Goal: Task Accomplishment & Management: Complete application form

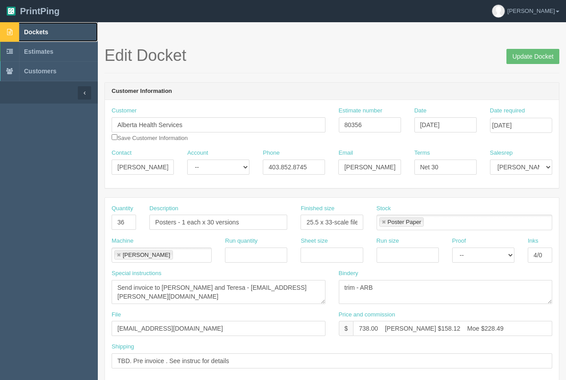
click at [46, 31] on span "Dockets" at bounding box center [36, 31] width 24 height 7
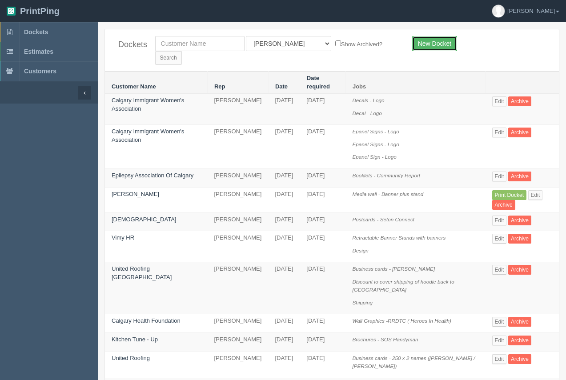
click at [433, 40] on link "New Docket" at bounding box center [434, 43] width 45 height 15
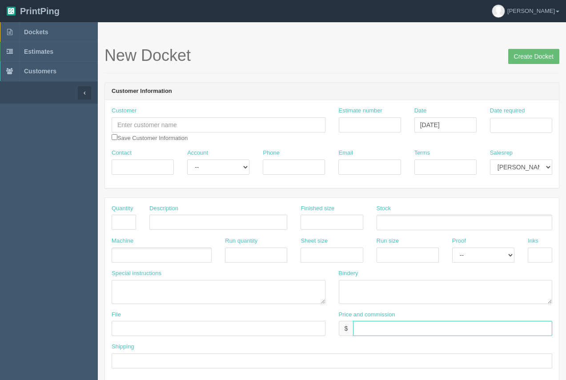
click at [364, 325] on input "text" at bounding box center [452, 328] width 199 height 15
type input "$844.63"
drag, startPoint x: 165, startPoint y: 129, endPoint x: 167, endPoint y: 121, distance: 8.2
click at [166, 129] on input "text" at bounding box center [219, 124] width 214 height 15
type input "Parachutes For Pets"
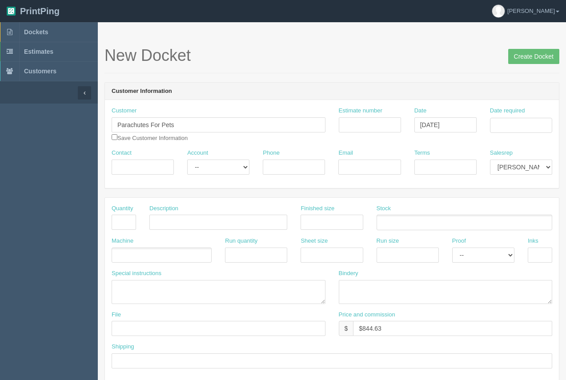
drag, startPoint x: 120, startPoint y: 177, endPoint x: 134, endPoint y: 170, distance: 15.5
click at [128, 173] on div "Contact" at bounding box center [143, 165] width 76 height 32
click at [134, 170] on input "Contact" at bounding box center [143, 167] width 62 height 15
type input "Sierra"
click at [512, 130] on input "Date required" at bounding box center [521, 125] width 62 height 15
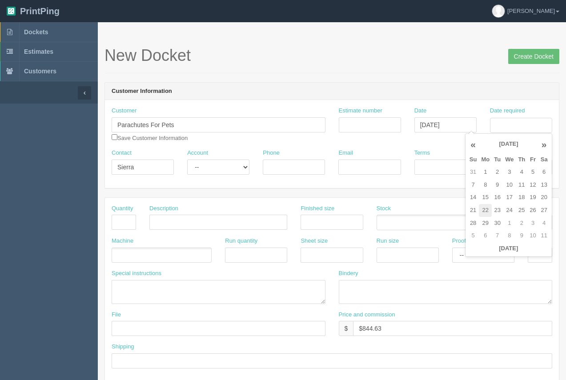
click at [486, 211] on td "22" at bounding box center [485, 210] width 13 height 13
click at [531, 173] on td "5" at bounding box center [532, 172] width 11 height 13
type input "September 5, 2025"
click at [450, 85] on header "Customer Information" at bounding box center [332, 92] width 454 height 18
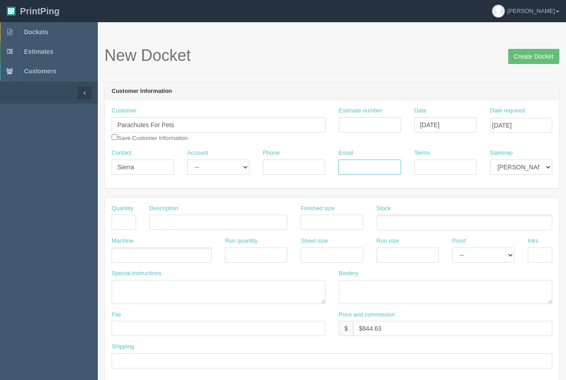
paste input "sierra@parkerpr.ca"
type input "sierra@parkerpr.ca"
click at [437, 173] on input "Terms" at bounding box center [445, 167] width 62 height 15
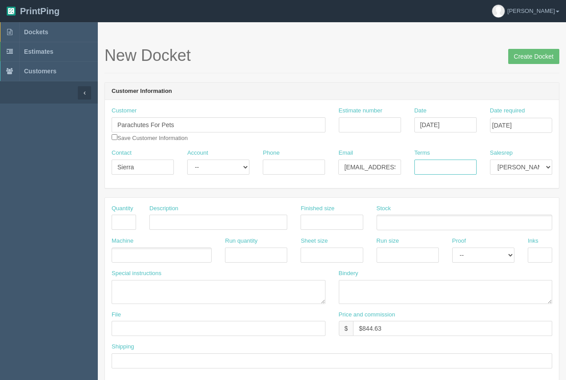
type input "50/50"
click at [301, 167] on input "Phone" at bounding box center [294, 167] width 62 height 15
type input "250.864.4952"
click at [130, 229] on input "text" at bounding box center [124, 222] width 24 height 15
type input "1"
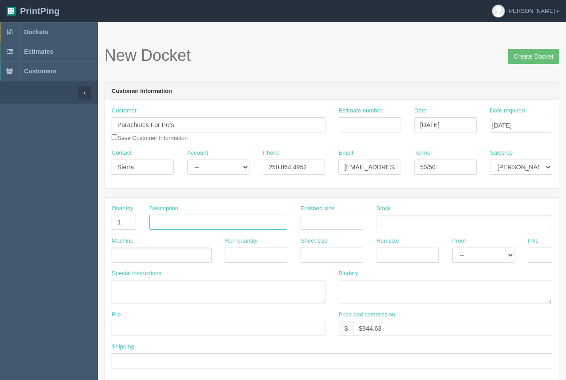
drag, startPoint x: 187, startPoint y: 220, endPoint x: 193, endPoint y: 216, distance: 7.0
click at [187, 220] on input "text" at bounding box center [218, 222] width 138 height 15
type input "Media Wall - Logos"
click at [305, 222] on input "text" at bounding box center [332, 222] width 62 height 15
type input "120" x 96""
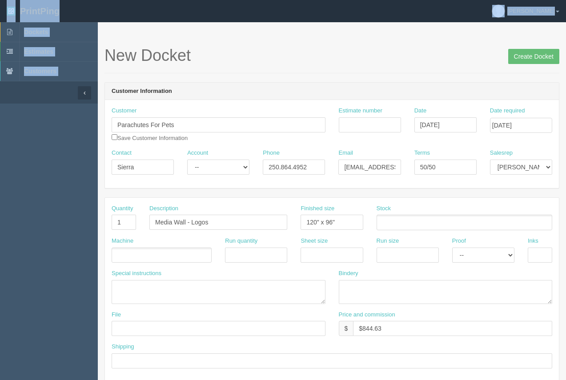
drag, startPoint x: 0, startPoint y: 88, endPoint x: -1, endPoint y: 116, distance: 27.6
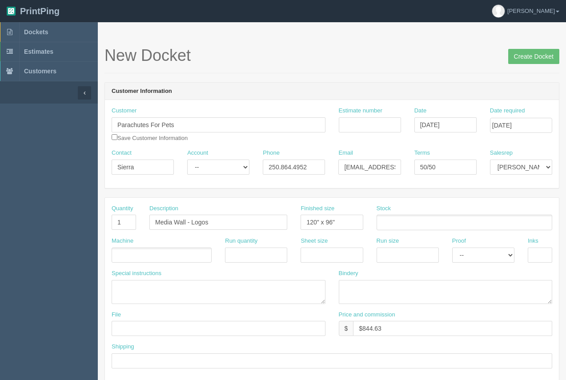
click at [400, 219] on ul at bounding box center [465, 223] width 176 height 16
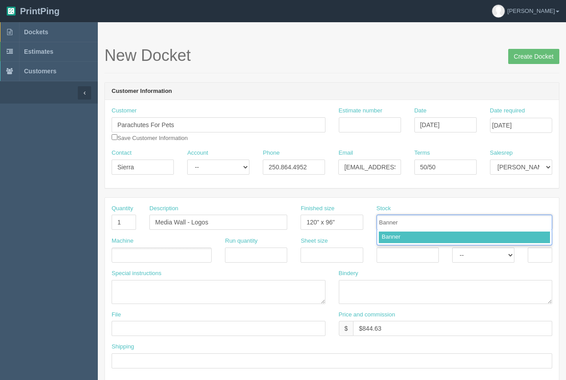
type input "Banner"
type input "CPH300B - 120 x 96 expandable banner stand"
type input "Banner,CPH300B - 120 x 96 expandable banner stand"
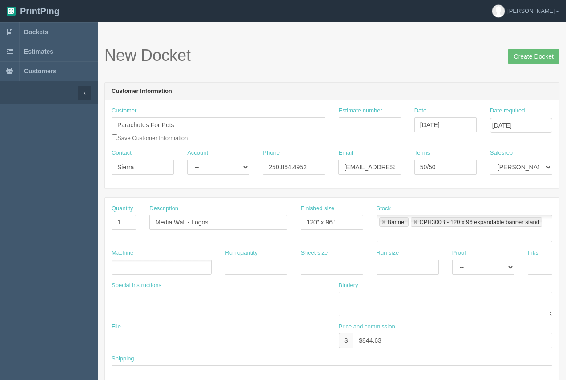
click at [180, 269] on ul at bounding box center [162, 268] width 100 height 16
type input "Process"
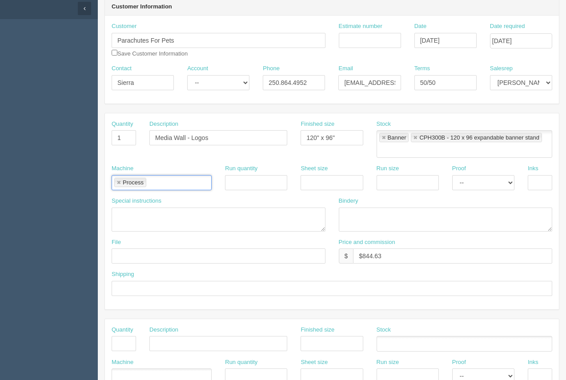
scroll to position [86, 0]
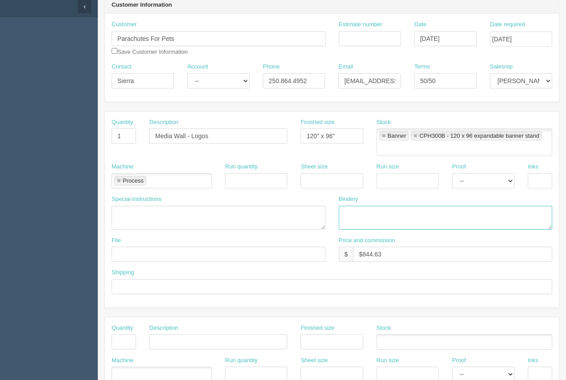
click at [374, 212] on textarea at bounding box center [446, 218] width 214 height 24
type textarea "3" pole pockets top and bottom"
click at [207, 252] on input "text" at bounding box center [219, 254] width 214 height 15
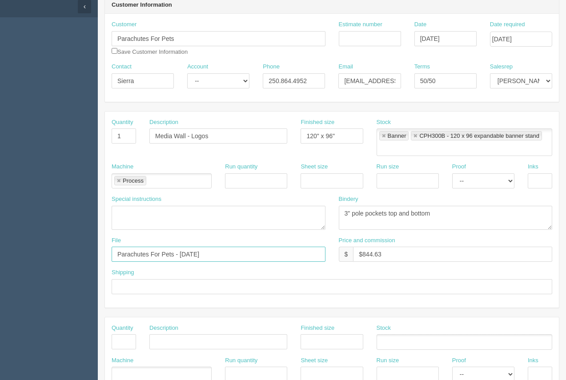
type input "Parachutes For Pets - August 2025"
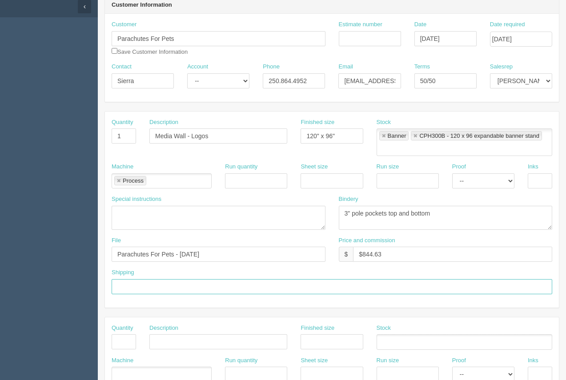
click at [192, 282] on input "text" at bounding box center [332, 286] width 441 height 15
type input "Call / Email for pick up"
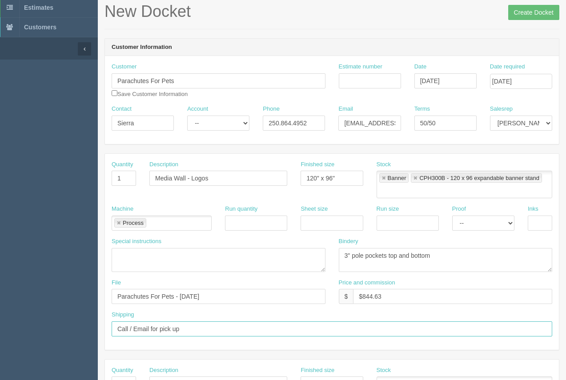
scroll to position [54, 0]
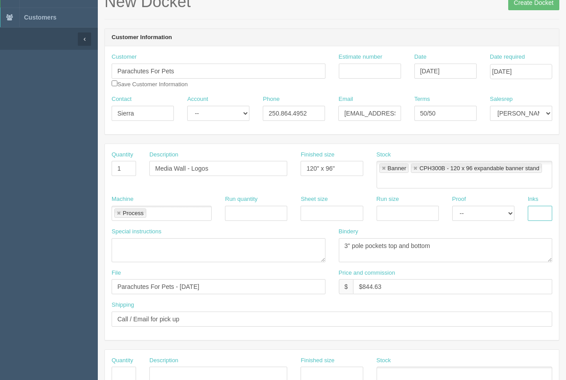
click at [534, 219] on input "text" at bounding box center [540, 213] width 24 height 15
type input "4/0"
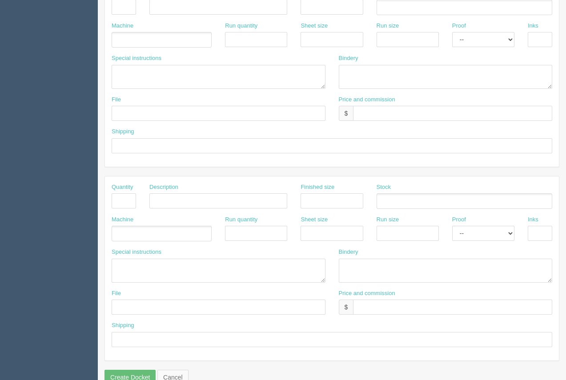
scroll to position [439, 0]
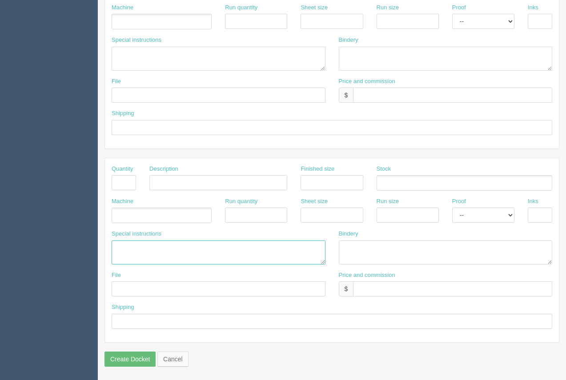
paste textarea "Process....$240.00 120" x 96" banner. 3" pole pockets top and bottom. Vantex...…"
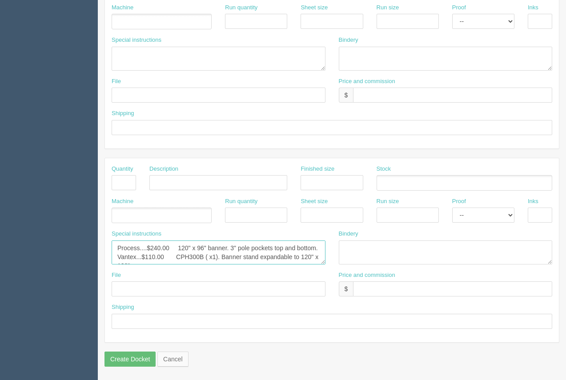
scroll to position [23, 0]
click at [150, 261] on textarea "Process....$240.00 120" x 96" banner. 3" pole pockets top and bottom. Vantex...…" at bounding box center [219, 253] width 214 height 24
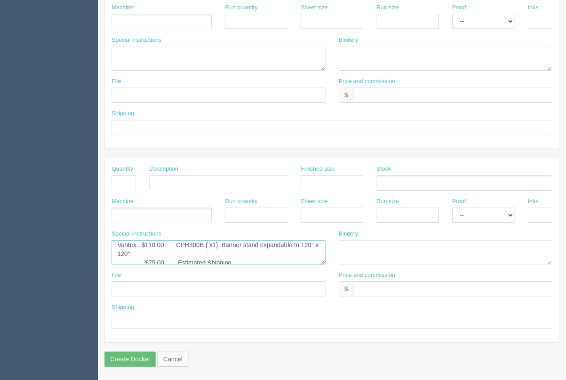
scroll to position [3, 0]
click at [169, 245] on textarea "Process....$240.00 120" x 96" banner. 3" pole pockets top and bottom. Vantex...…" at bounding box center [219, 253] width 214 height 24
type textarea "Process....$296.27 120" x 96" banner. 3" pole pockets top and bottom. Vantex...…"
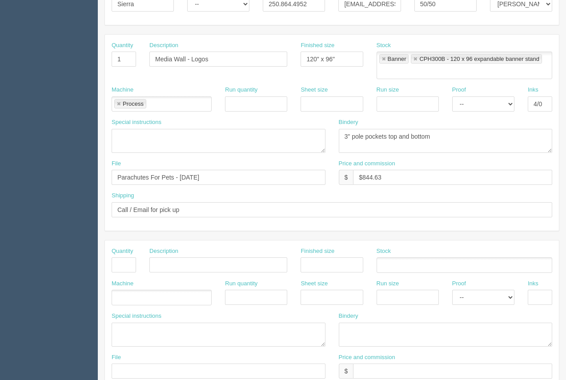
scroll to position [169, 0]
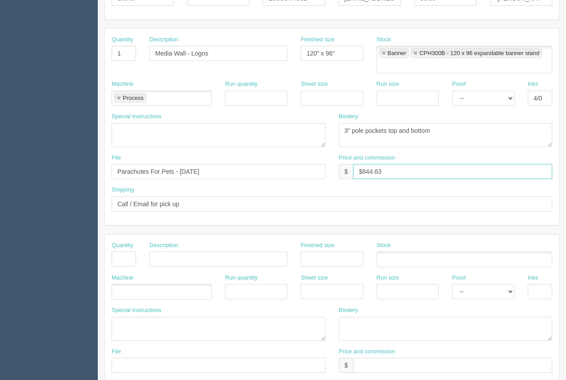
click at [421, 177] on input "$844.63" at bounding box center [452, 171] width 199 height 15
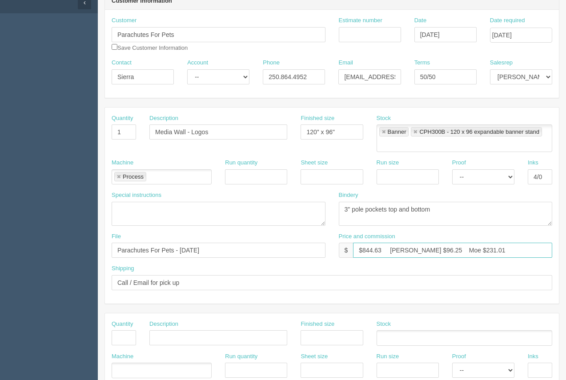
scroll to position [0, 0]
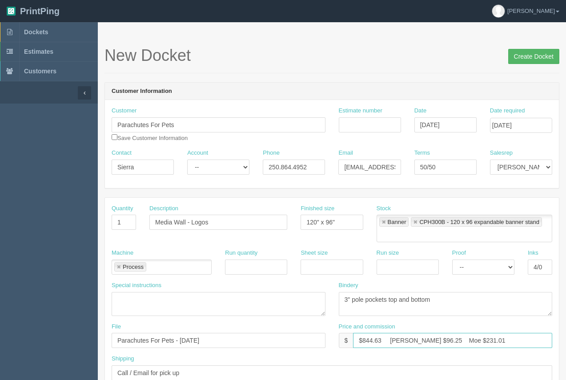
type input "$844.63 Arif $96.25 Moe $231.01"
click at [530, 56] on input "Create Docket" at bounding box center [533, 56] width 51 height 15
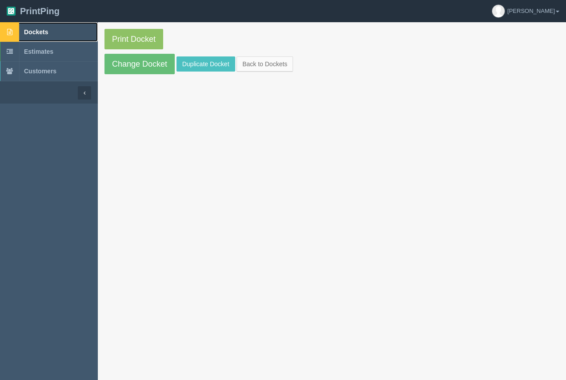
click at [49, 32] on link "Dockets" at bounding box center [49, 32] width 98 height 20
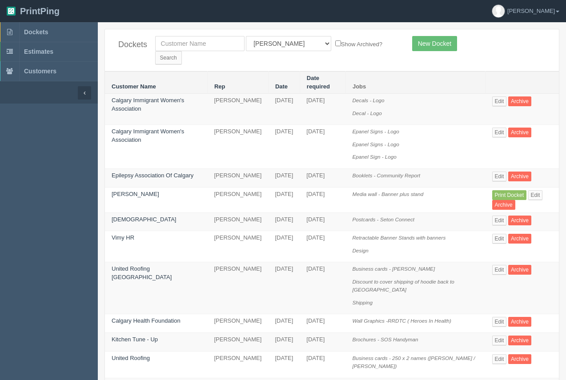
click at [185, 35] on div "Dockets All Users Ali Ali Test 1 Aly Amy Ankit Arif Brandon Dan France Greg Jim…" at bounding box center [332, 50] width 454 height 42
click at [186, 48] on input "text" at bounding box center [199, 43] width 89 height 15
type input "calgary canucks"
click at [182, 51] on input "Search" at bounding box center [168, 57] width 27 height 13
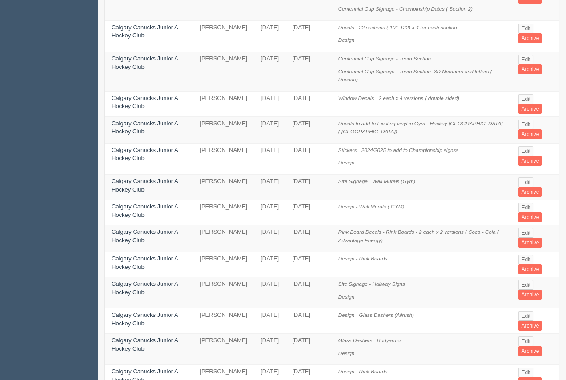
scroll to position [464, 0]
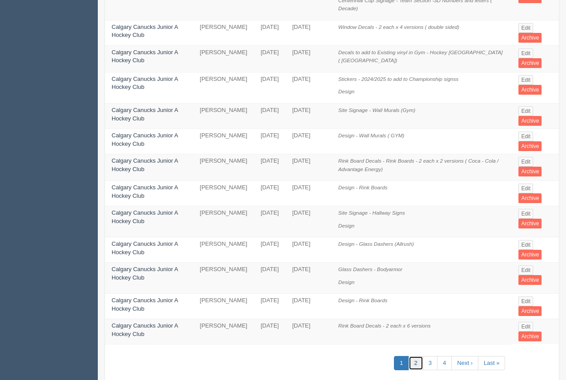
click at [412, 356] on link "2" at bounding box center [416, 363] width 15 height 15
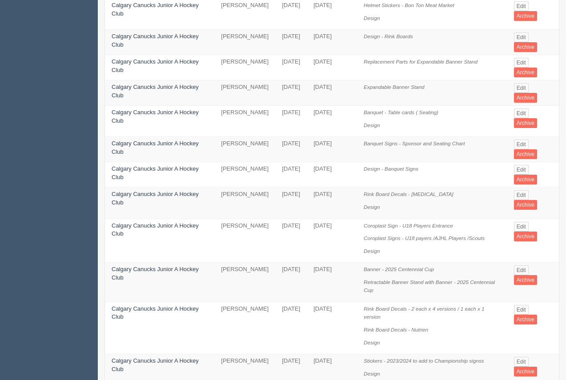
scroll to position [223, 0]
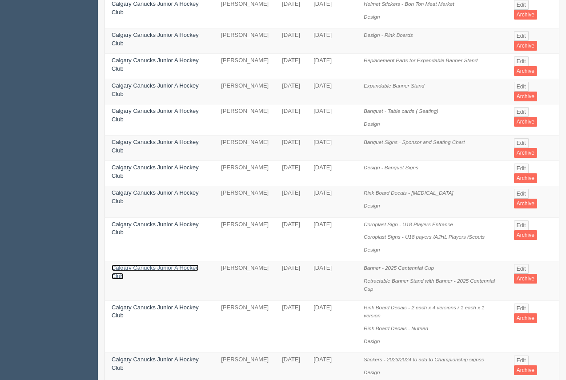
click at [142, 265] on link "Calgary Canucks Junior A Hockey Club" at bounding box center [155, 272] width 87 height 15
drag, startPoint x: 142, startPoint y: 249, endPoint x: 140, endPoint y: 72, distance: 176.1
click at [144, 239] on tbody "Calgary Canucks Junior A Hockey Club Arif November 26, 2024 November 29, 2024 R…" at bounding box center [332, 229] width 454 height 716
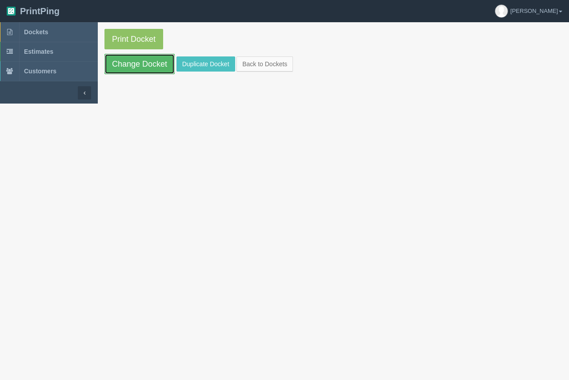
click at [144, 62] on link "Change Docket" at bounding box center [139, 64] width 70 height 20
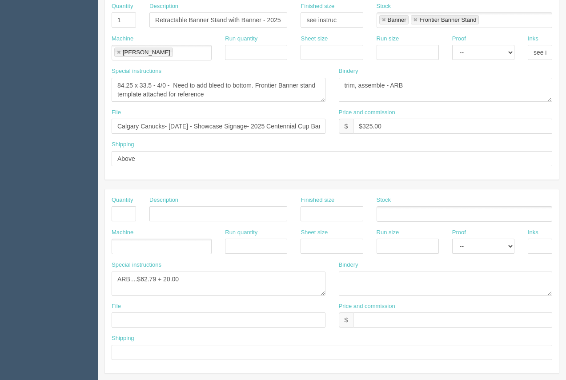
scroll to position [393, 0]
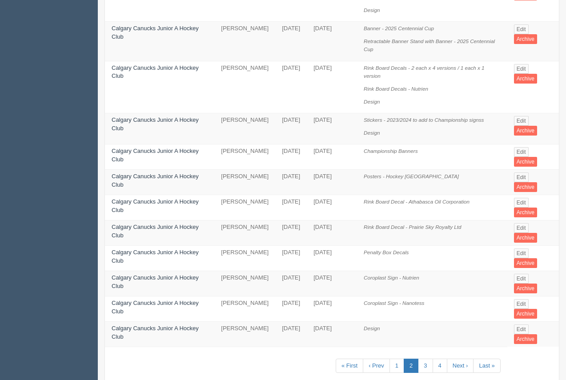
scroll to position [467, 0]
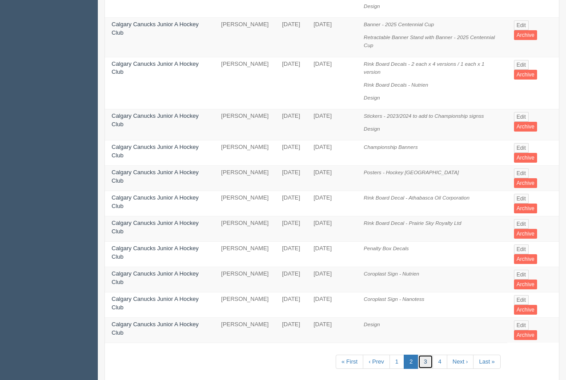
click at [424, 355] on link "3" at bounding box center [425, 362] width 15 height 15
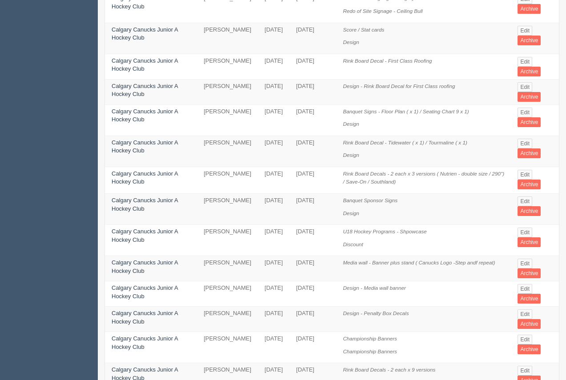
scroll to position [188, 0]
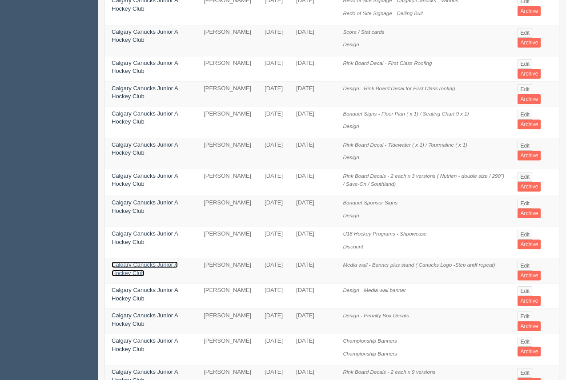
click at [121, 261] on link "Calgary Canucks Junior A Hockey Club" at bounding box center [145, 268] width 66 height 15
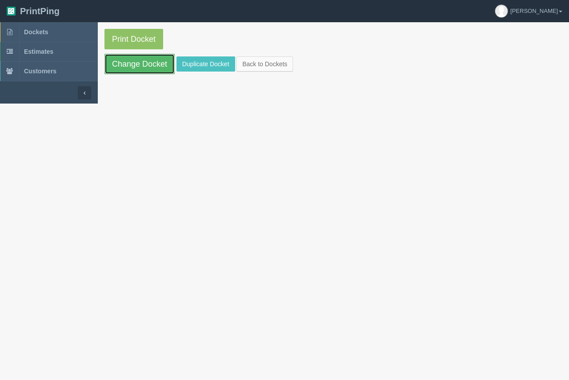
click at [144, 68] on link "Change Docket" at bounding box center [139, 64] width 70 height 20
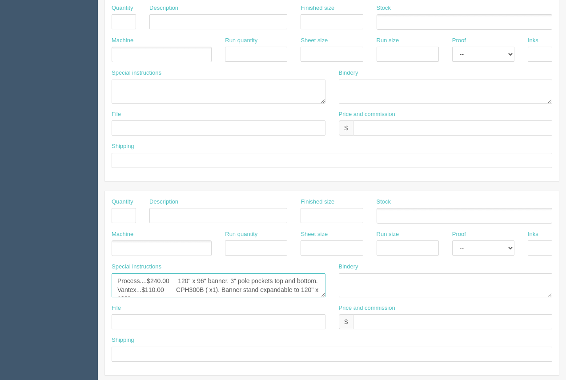
scroll to position [27, 0]
drag, startPoint x: 116, startPoint y: 281, endPoint x: 211, endPoint y: 300, distance: 96.6
click at [273, 309] on div "Quantity Description Finished size Stock Machine Run quantity Sheet size Run si…" at bounding box center [332, 283] width 454 height 184
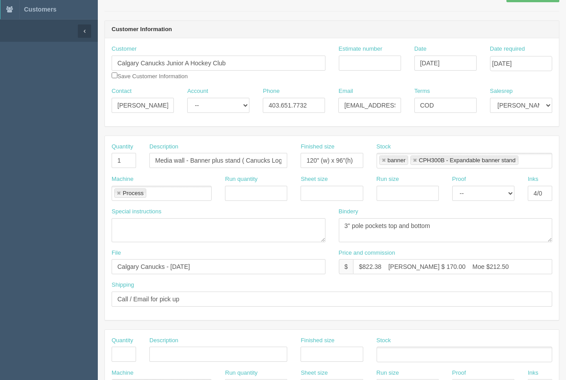
click at [565, 11] on section "Edit Docket Update Docket Customer Information Customer Calgary Canucks Junior …" at bounding box center [332, 352] width 468 height 785
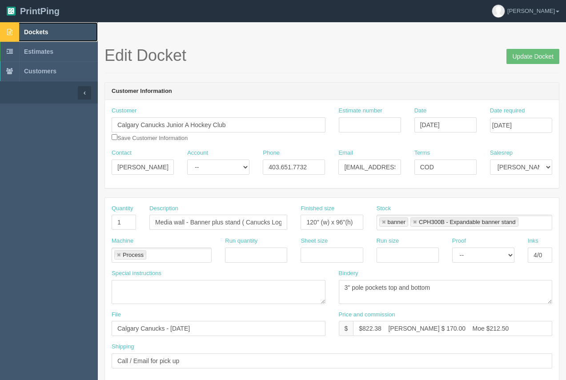
click at [42, 32] on span "Dockets" at bounding box center [36, 31] width 24 height 7
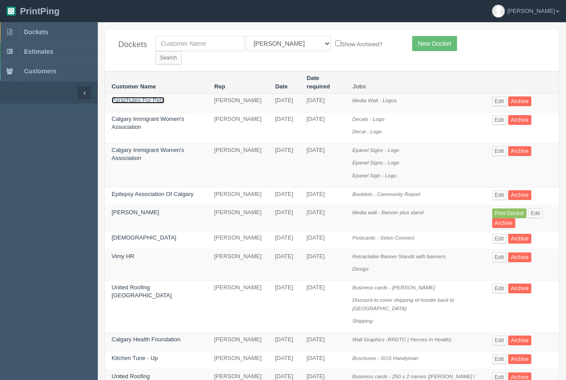
click at [139, 97] on link "Parachutes For Pets" at bounding box center [138, 100] width 53 height 7
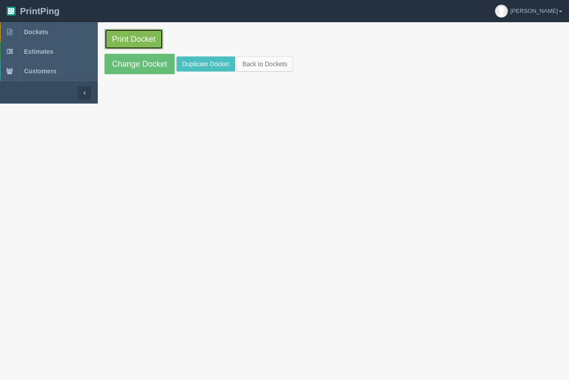
click at [144, 42] on link "Print Docket" at bounding box center [133, 39] width 59 height 20
click at [33, 32] on span "Dockets" at bounding box center [36, 31] width 24 height 7
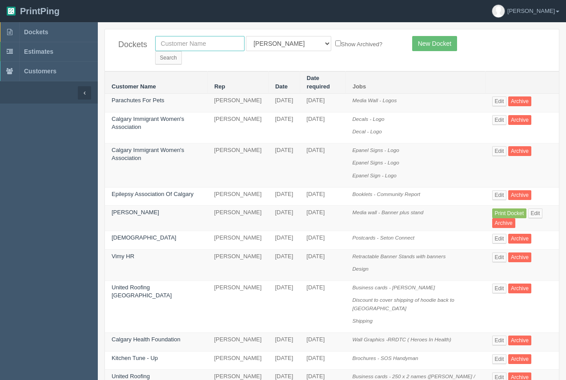
click at [203, 47] on input "text" at bounding box center [199, 43] width 89 height 15
type input "ciwa"
click at [182, 51] on input "Search" at bounding box center [168, 57] width 27 height 13
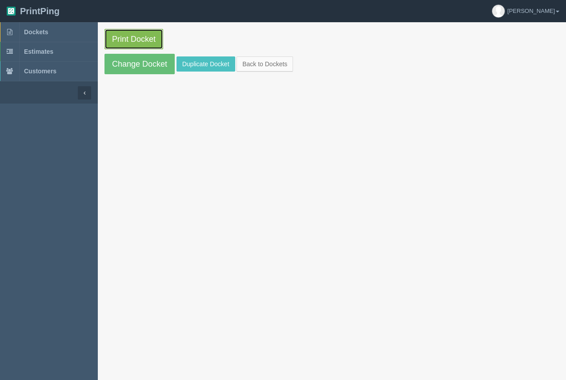
drag, startPoint x: 144, startPoint y: 39, endPoint x: 138, endPoint y: 39, distance: 6.2
click at [144, 39] on link "Print Docket" at bounding box center [133, 39] width 59 height 20
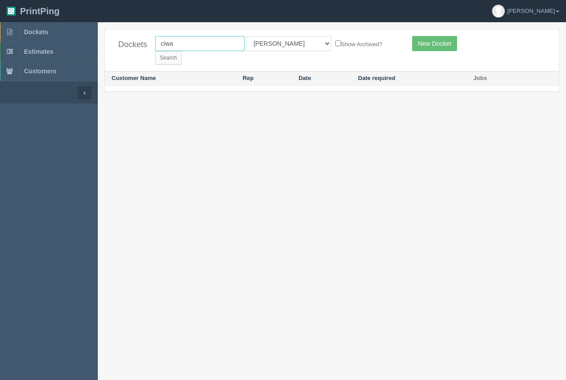
drag, startPoint x: 187, startPoint y: 48, endPoint x: 160, endPoint y: 41, distance: 28.6
click at [155, 39] on input "ciwa" at bounding box center [199, 43] width 89 height 15
type input "calgary immigrant women"
click at [182, 51] on input "Search" at bounding box center [168, 57] width 27 height 13
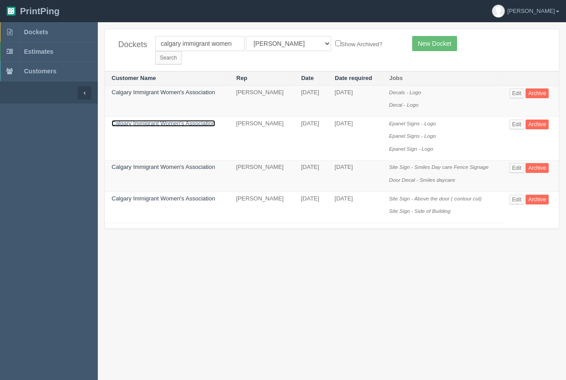
click at [203, 120] on link "Calgary Immigrant Women's Association" at bounding box center [164, 123] width 104 height 7
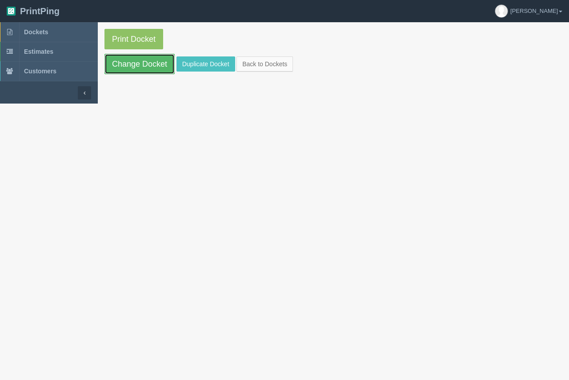
click at [153, 61] on link "Change Docket" at bounding box center [139, 64] width 70 height 20
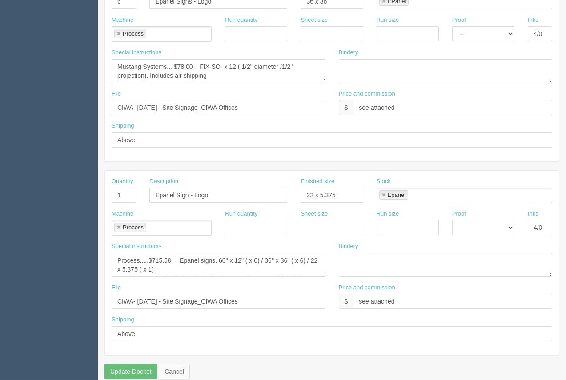
scroll to position [412, 0]
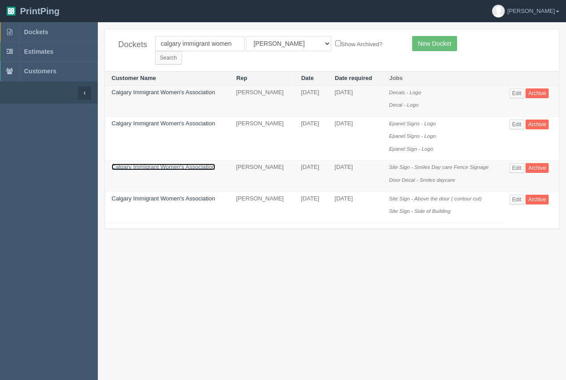
click at [160, 164] on link "Calgary Immigrant Women's Association" at bounding box center [164, 167] width 104 height 7
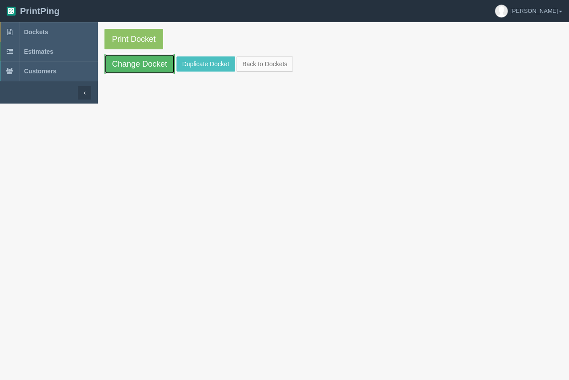
click at [160, 72] on link "Change Docket" at bounding box center [139, 64] width 70 height 20
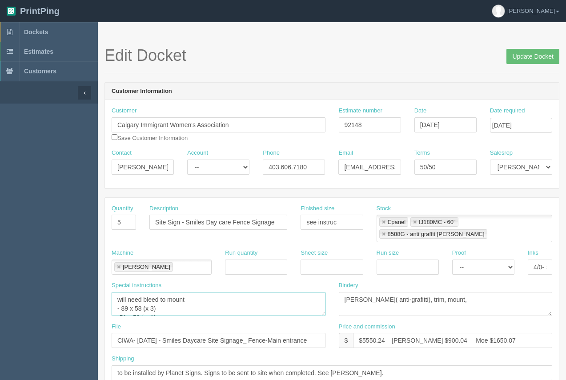
scroll to position [27, 0]
drag, startPoint x: 118, startPoint y: 296, endPoint x: 167, endPoint y: 300, distance: 49.1
click at [171, 303] on textarea "will need bleed to mount - 89 x 58 (x 3) -51 x 58 ( x 1) -87 x 58 ( x 1)" at bounding box center [219, 304] width 214 height 24
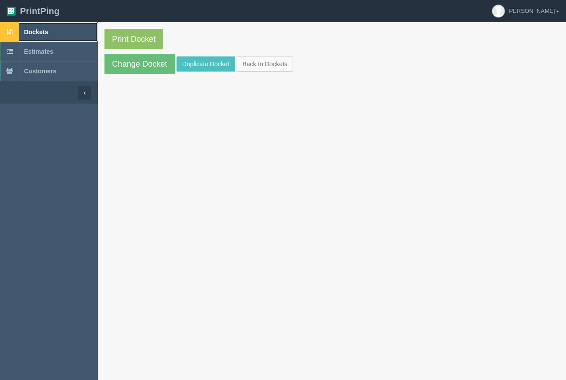
click at [45, 24] on link "Dockets" at bounding box center [49, 32] width 98 height 20
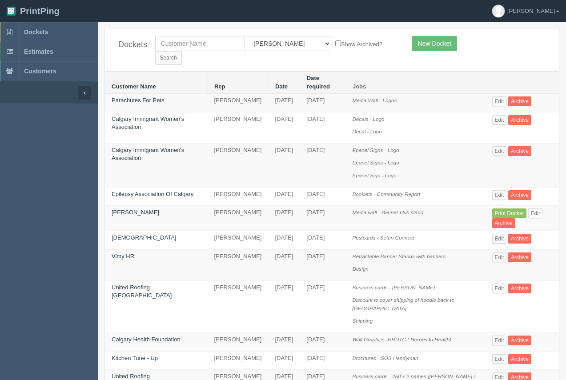
drag, startPoint x: 207, startPoint y: 33, endPoint x: 204, endPoint y: 40, distance: 7.6
click at [204, 40] on div "Dockets All Users [PERSON_NAME] Test 1 [PERSON_NAME] [PERSON_NAME] [PERSON_NAME…" at bounding box center [332, 50] width 454 height 42
click at [202, 44] on input "text" at bounding box center [199, 43] width 89 height 15
type input "[PERSON_NAME]"
click at [182, 51] on input "Search" at bounding box center [168, 57] width 27 height 13
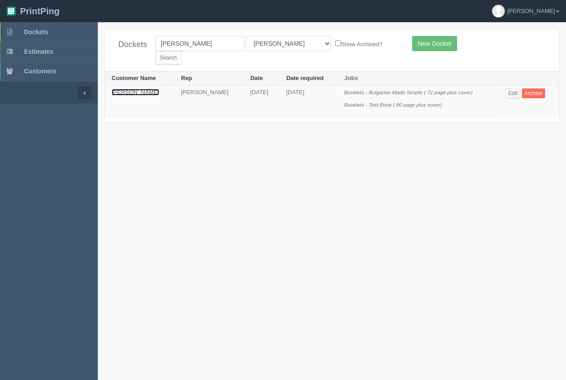
click at [126, 89] on link "[PERSON_NAME]" at bounding box center [136, 92] width 48 height 7
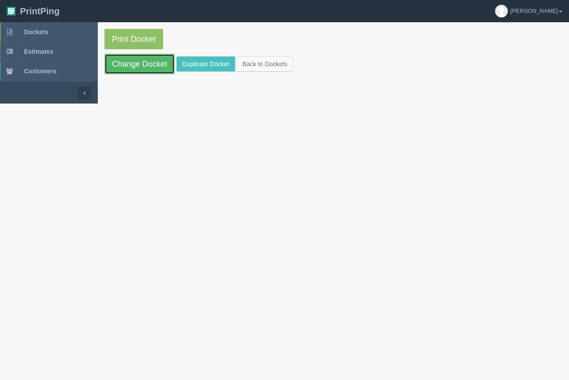
click at [125, 60] on link "Change Docket" at bounding box center [139, 64] width 70 height 20
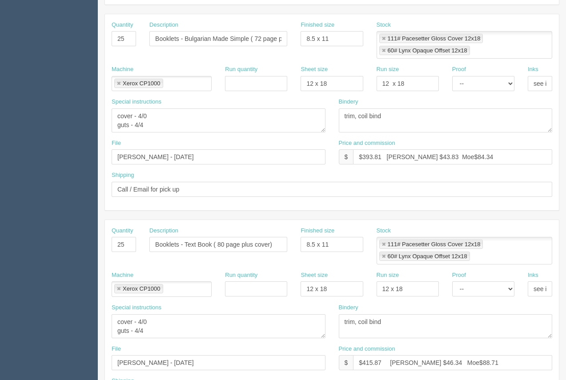
scroll to position [189, 0]
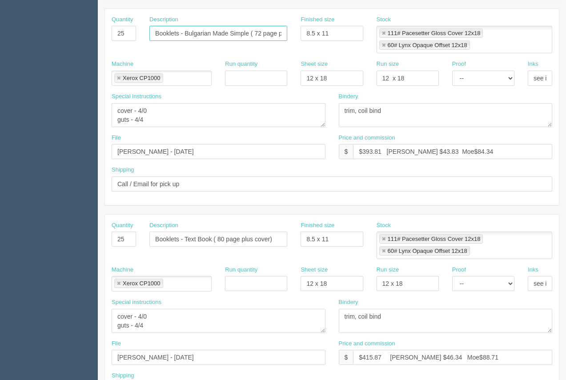
click at [248, 34] on input "Booklets - Bulgarian Made Simple ( 72 page plus cover)" at bounding box center [218, 33] width 138 height 15
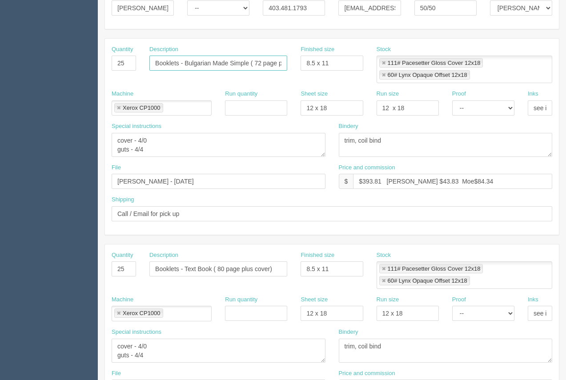
scroll to position [158, 0]
